Goal: Entertainment & Leisure: Consume media (video, audio)

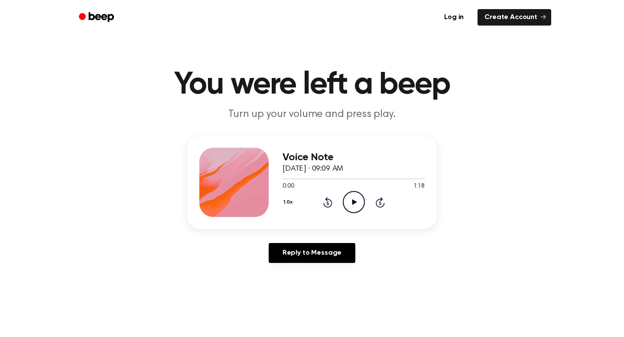
click at [348, 208] on icon "Play Audio" at bounding box center [354, 202] width 22 height 22
click at [366, 205] on div "1.0x Rewind 5 seconds Play Audio Skip 5 seconds" at bounding box center [354, 202] width 142 height 22
click at [349, 205] on icon "Play Audio" at bounding box center [354, 202] width 22 height 22
click at [357, 201] on icon "Play Audio" at bounding box center [354, 202] width 22 height 22
